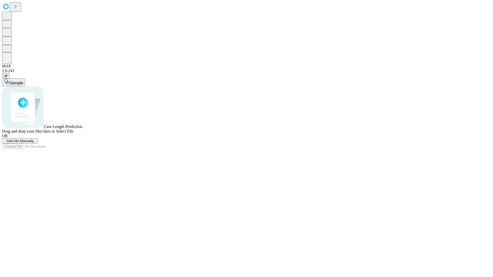
click at [34, 143] on span "Add Info Manually" at bounding box center [19, 141] width 27 height 4
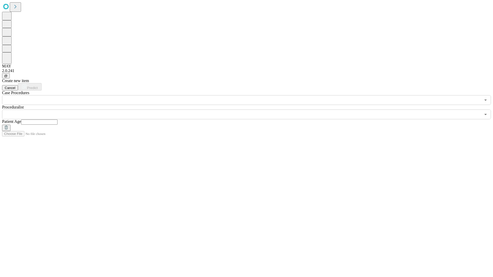
click at [57, 120] on input "text" at bounding box center [39, 122] width 36 height 5
type input "**"
click at [250, 110] on input "text" at bounding box center [241, 115] width 479 height 10
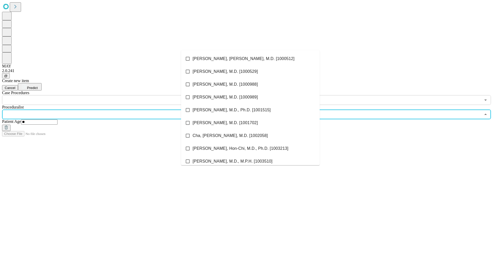
click at [250, 59] on li "[PERSON_NAME], [PERSON_NAME], M.D. [1000512]" at bounding box center [250, 58] width 139 height 13
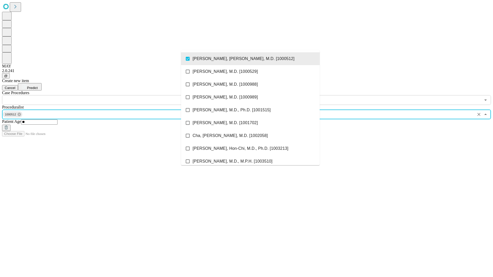
click at [108, 95] on input "text" at bounding box center [241, 100] width 479 height 10
